Goal: Check status

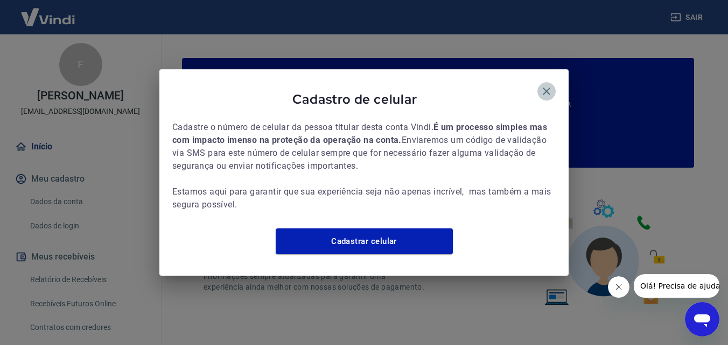
click at [544, 85] on icon "button" at bounding box center [546, 91] width 13 height 13
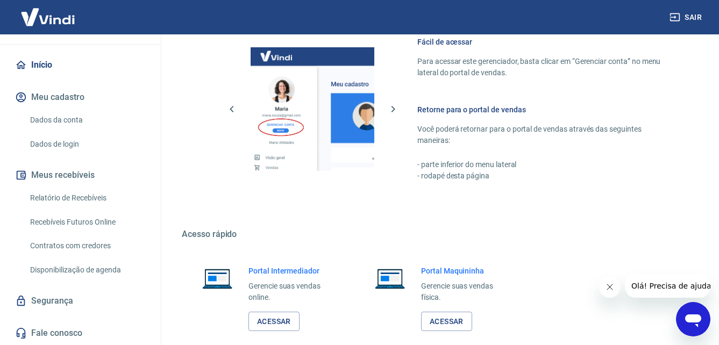
scroll to position [649, 0]
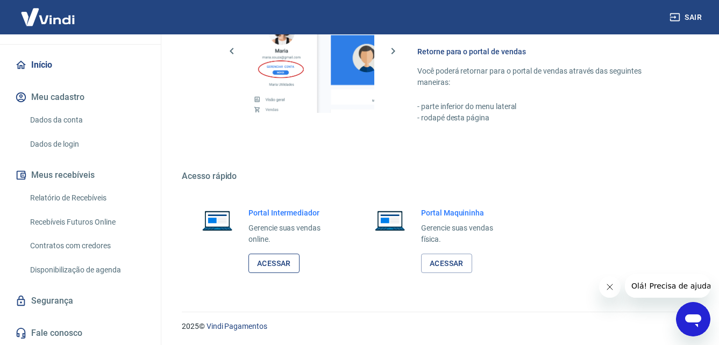
click at [280, 264] on link "Acessar" at bounding box center [274, 264] width 51 height 20
